Goal: Task Accomplishment & Management: Manage account settings

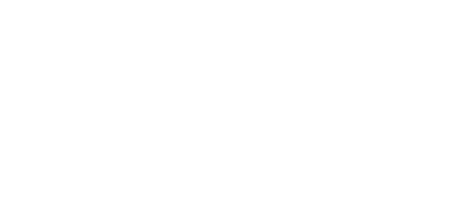
click at [413, 3] on html at bounding box center [237, 1] width 475 height 3
click at [432, 3] on html at bounding box center [237, 1] width 475 height 3
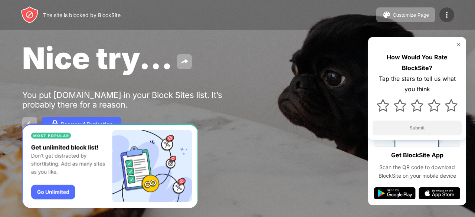
click at [452, 12] on div at bounding box center [446, 14] width 15 height 15
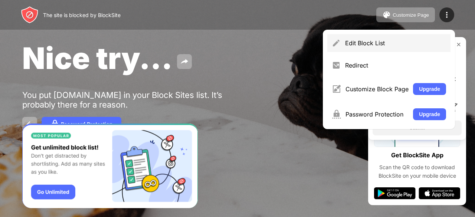
click at [356, 39] on div "Edit Block List" at bounding box center [395, 42] width 101 height 7
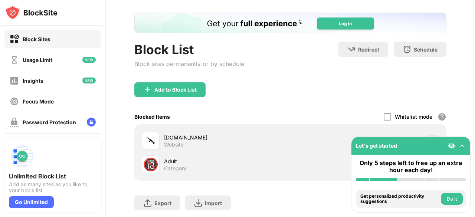
scroll to position [37, 0]
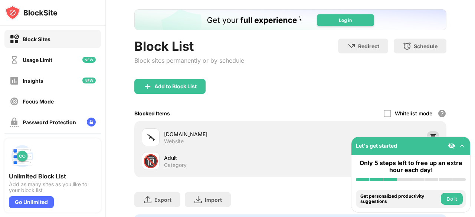
click at [430, 134] on img at bounding box center [432, 137] width 7 height 7
